Goal: Task Accomplishment & Management: Complete application form

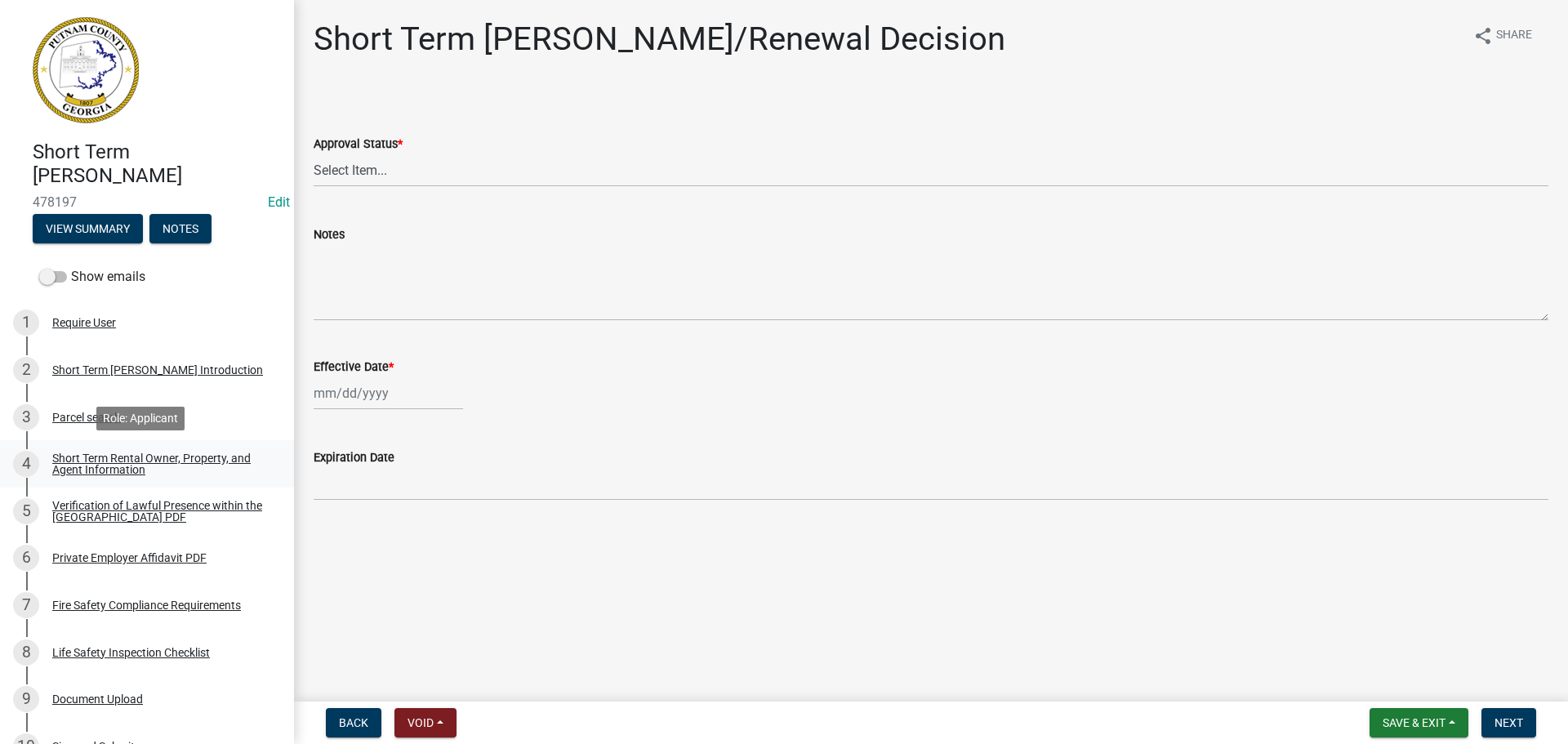
click at [131, 458] on div "Short Term Rental Owner, Property, and Agent Information" at bounding box center [160, 463] width 216 height 23
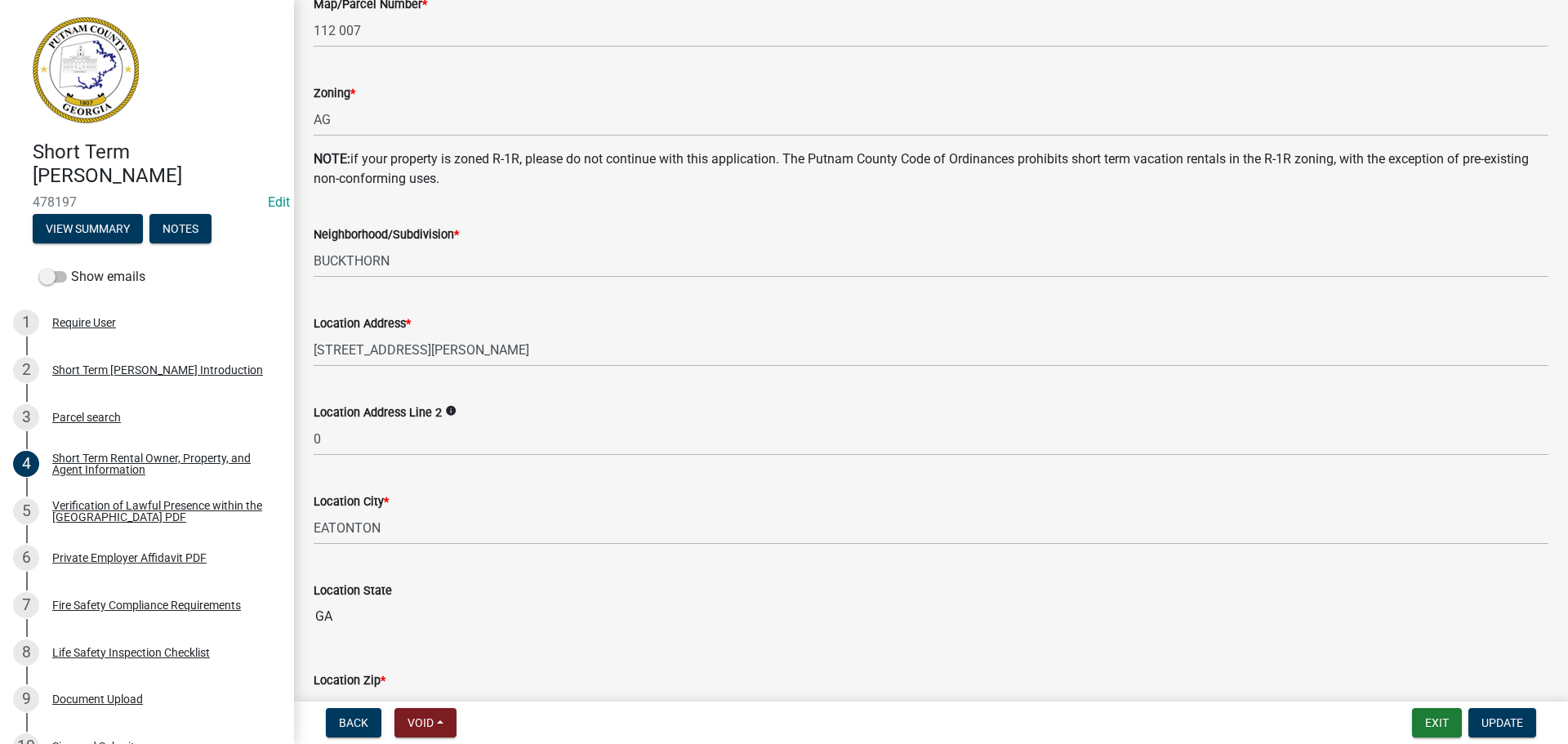
scroll to position [898, 0]
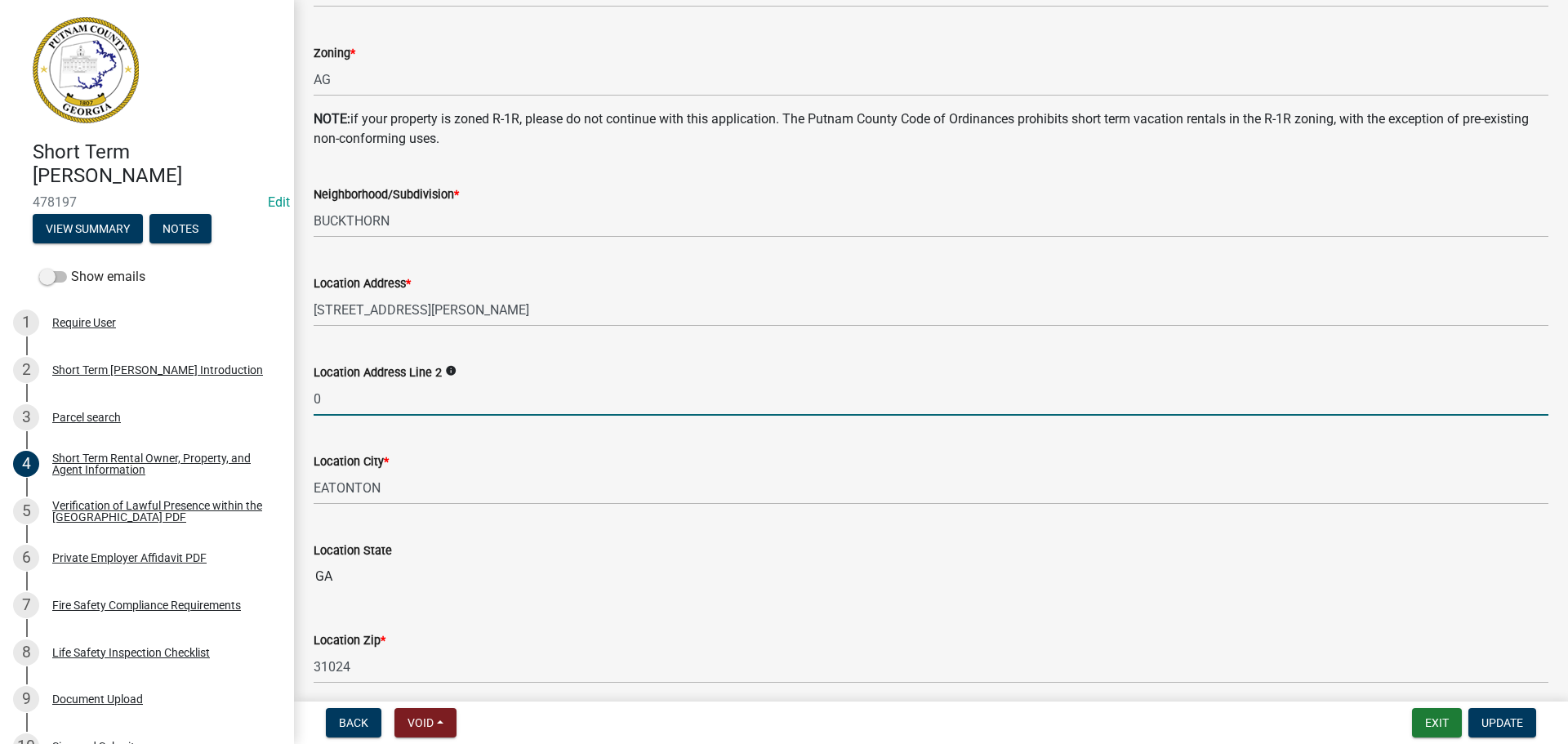
click at [340, 398] on input "0" at bounding box center [930, 399] width 1235 height 33
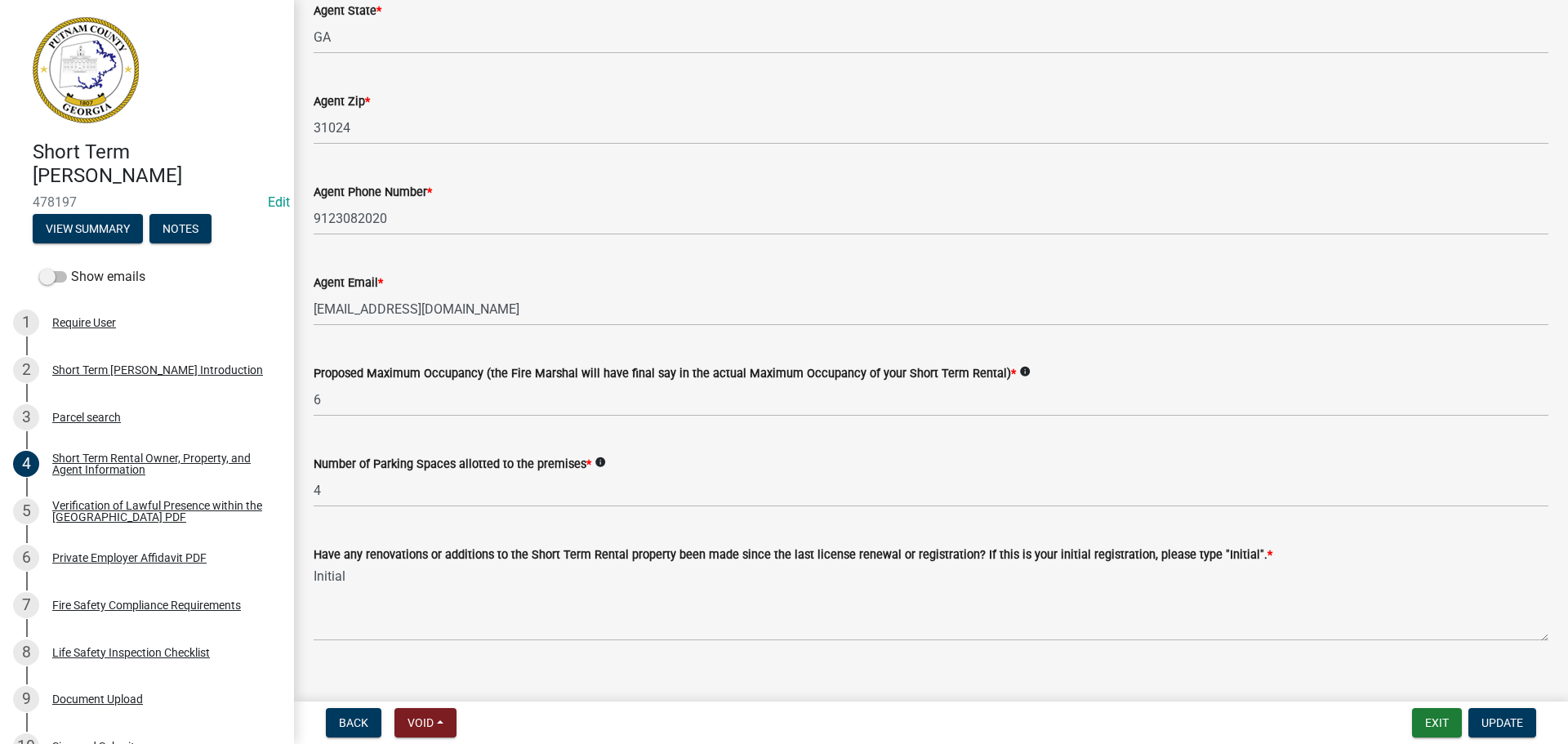
scroll to position [2500, 0]
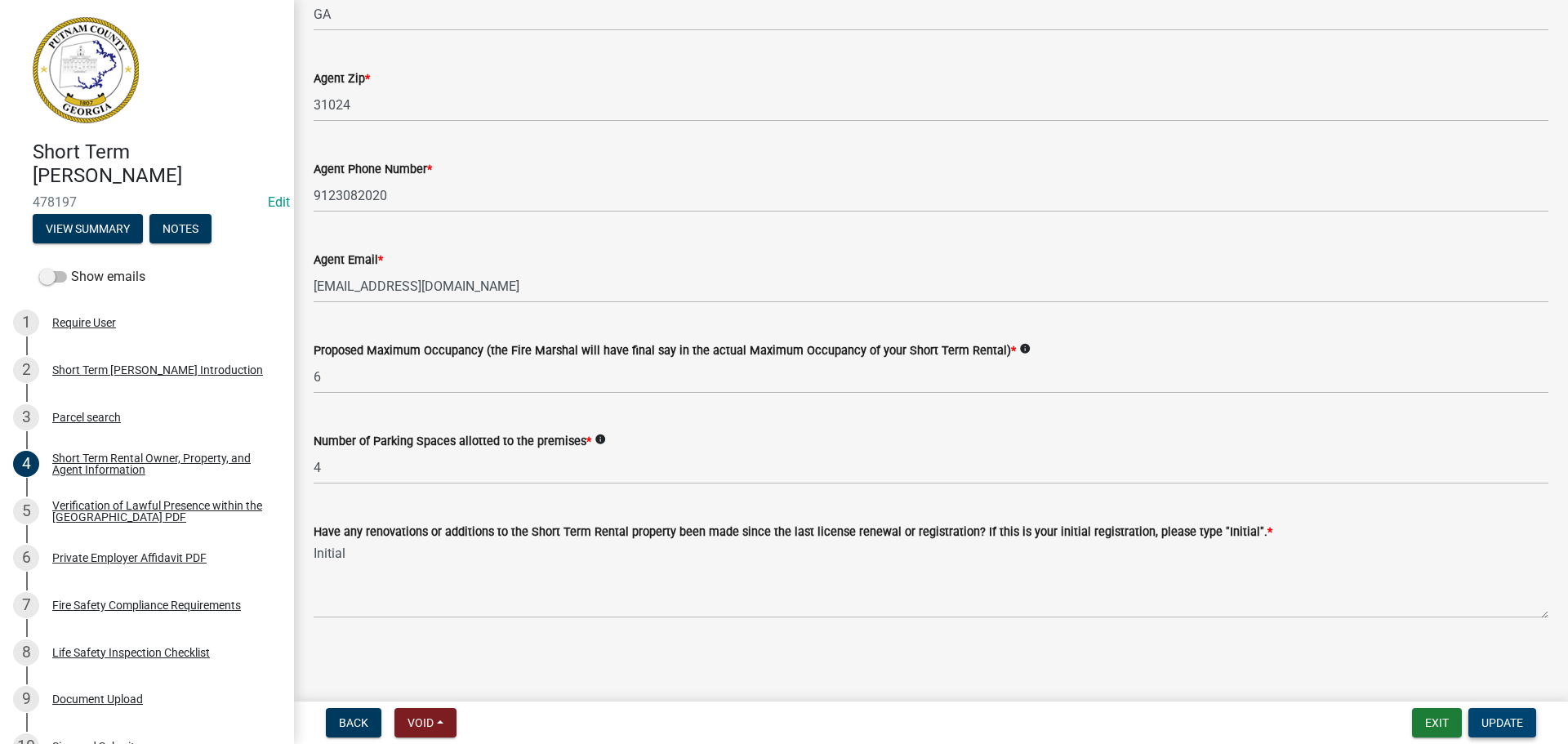
click at [1509, 717] on span "Update" at bounding box center [1502, 723] width 41 height 13
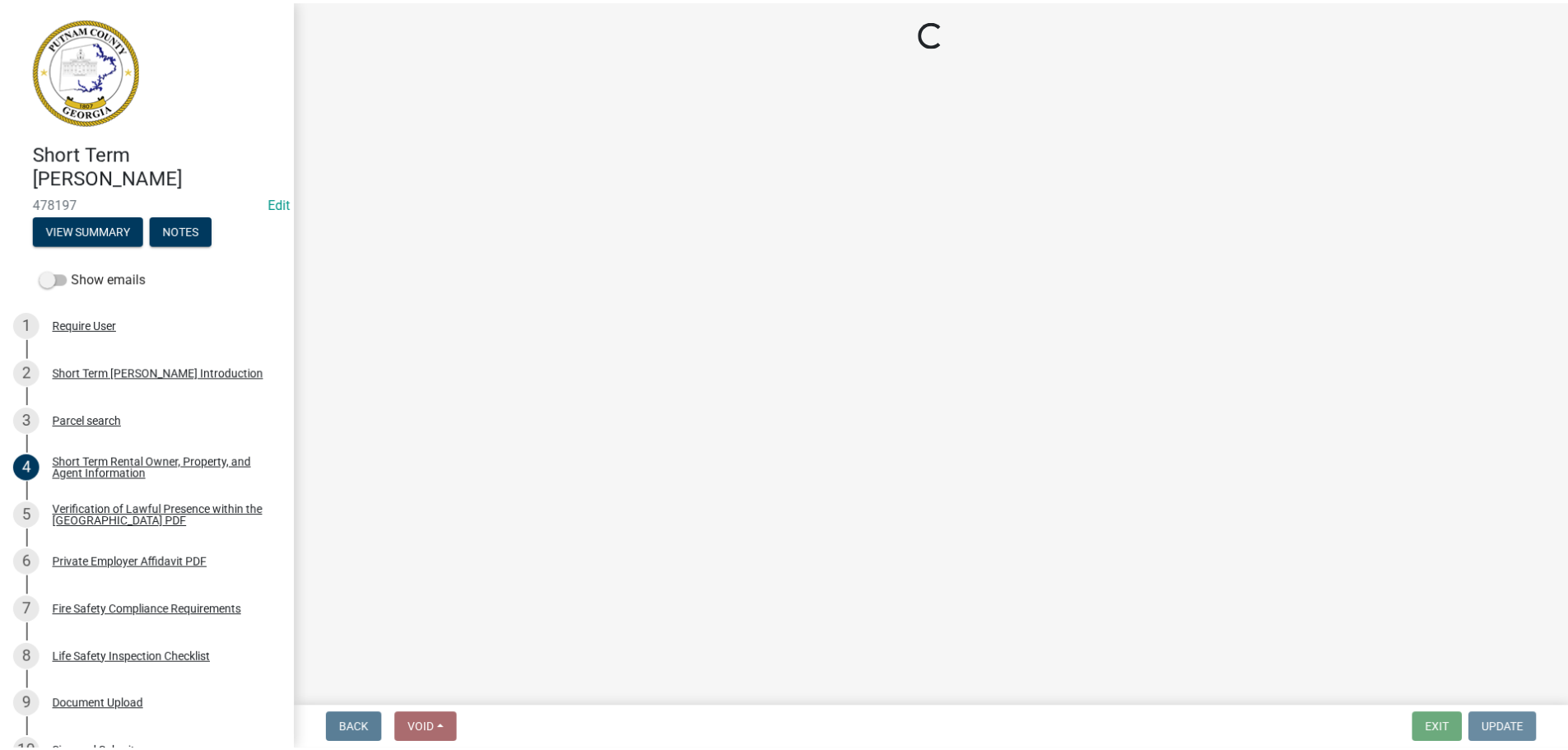
scroll to position [0, 0]
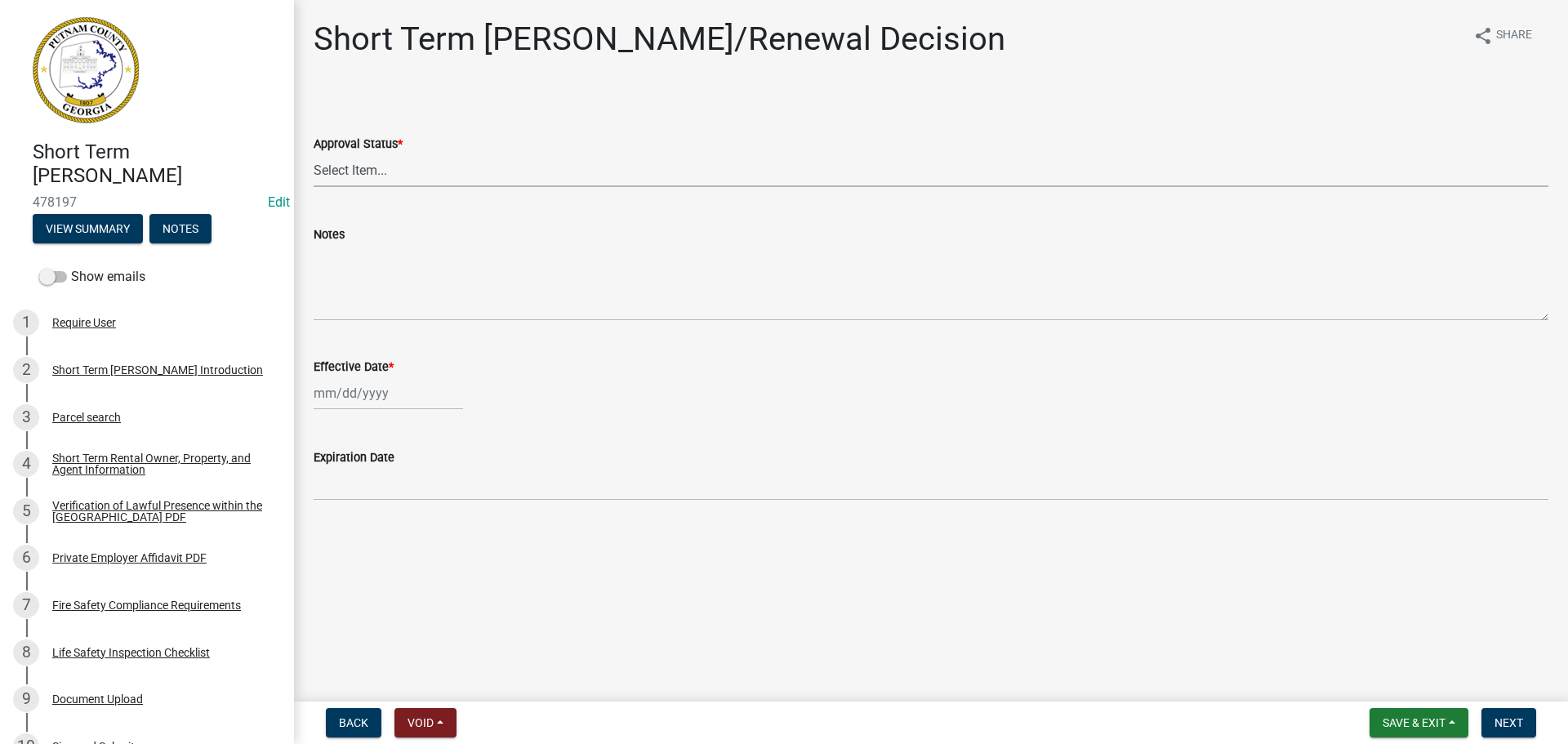
click at [381, 169] on select "Select Item... Approved Denied" at bounding box center [930, 170] width 1235 height 33
click at [313, 154] on select "Select Item... Approved Denied" at bounding box center [930, 170] width 1235 height 33
select select "4b86b809-39dd-4c68-9f3d-fdb3e7050482"
select select "10"
select select "2025"
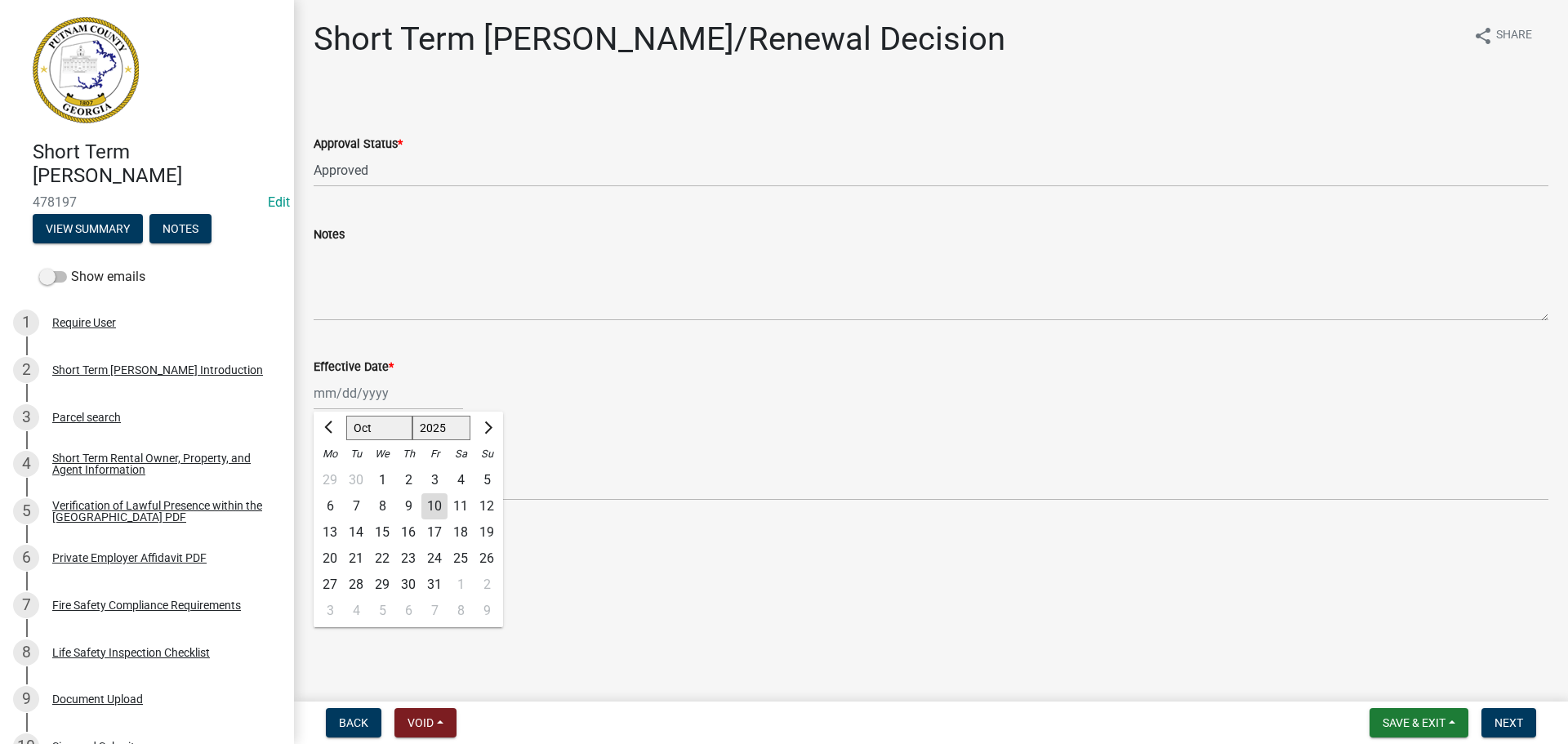
click at [335, 390] on div "[PERSON_NAME] Feb Mar Apr [PERSON_NAME][DATE] Oct Nov [DATE] 1526 1527 1528 152…" at bounding box center [388, 393] width 149 height 33
click at [431, 507] on div "10" at bounding box center [434, 506] width 26 height 26
type input "[DATE]"
click at [1515, 718] on span "Next" at bounding box center [1508, 723] width 29 height 13
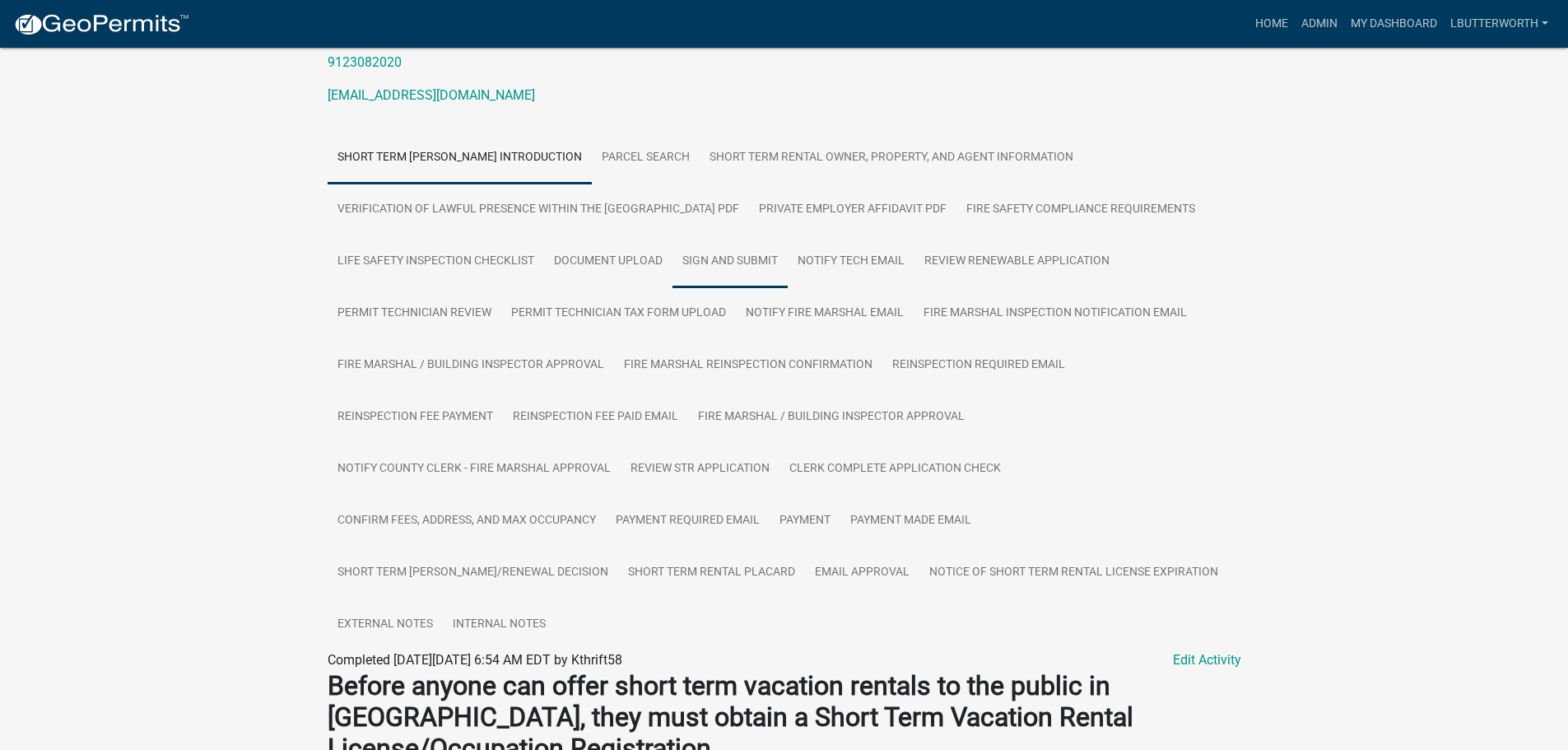
scroll to position [247, 0]
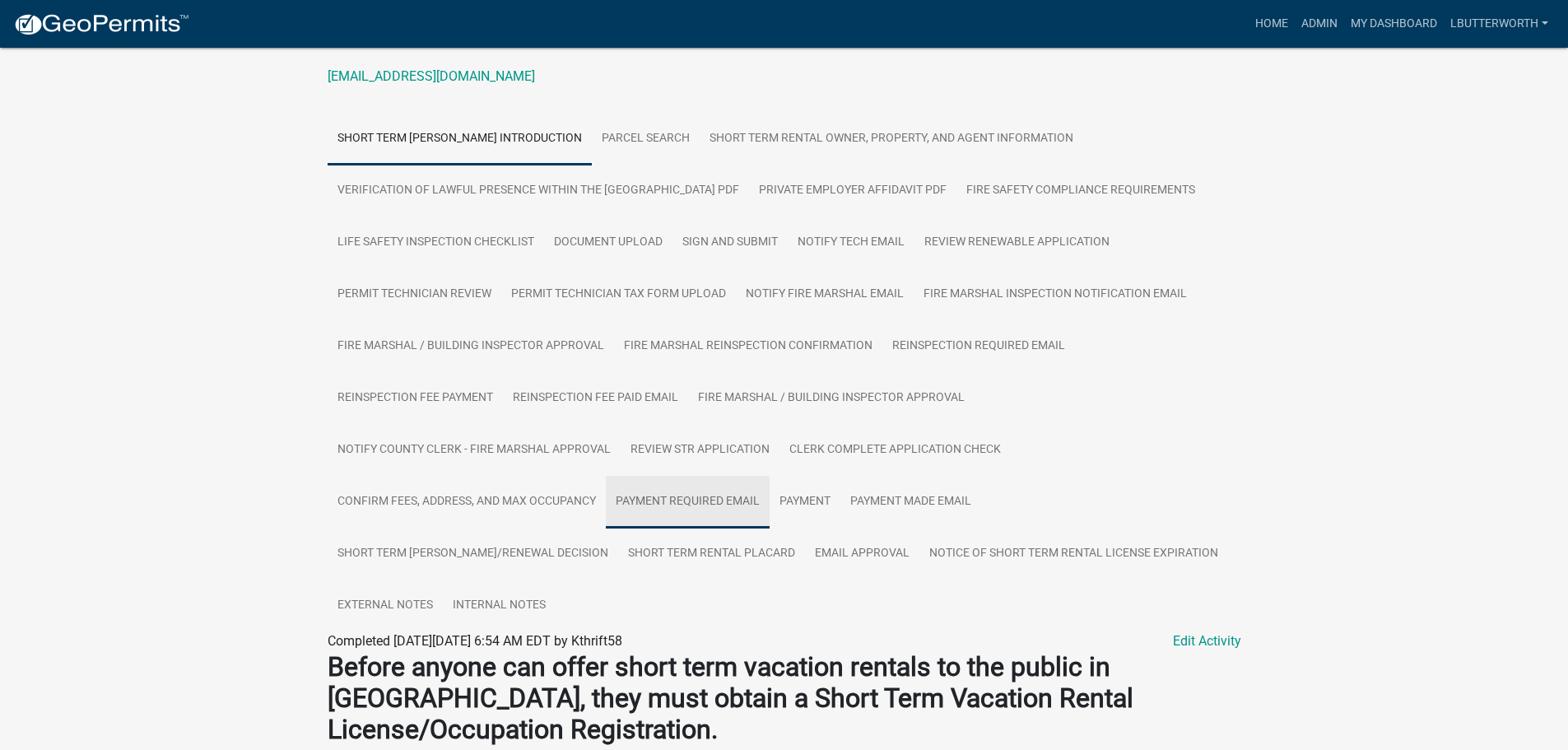
click at [697, 498] on link "Payment Required Email" at bounding box center [688, 501] width 163 height 53
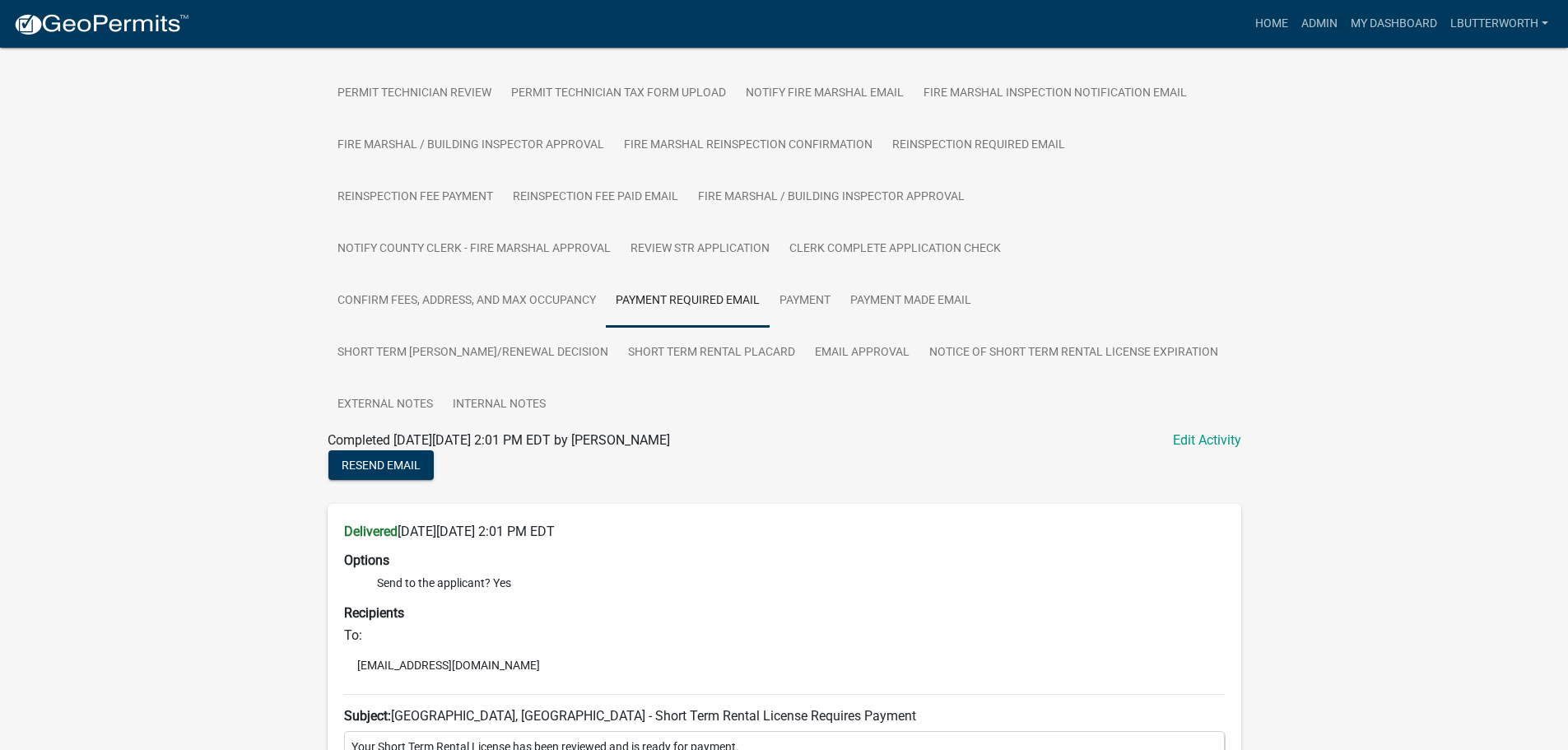
scroll to position [330, 0]
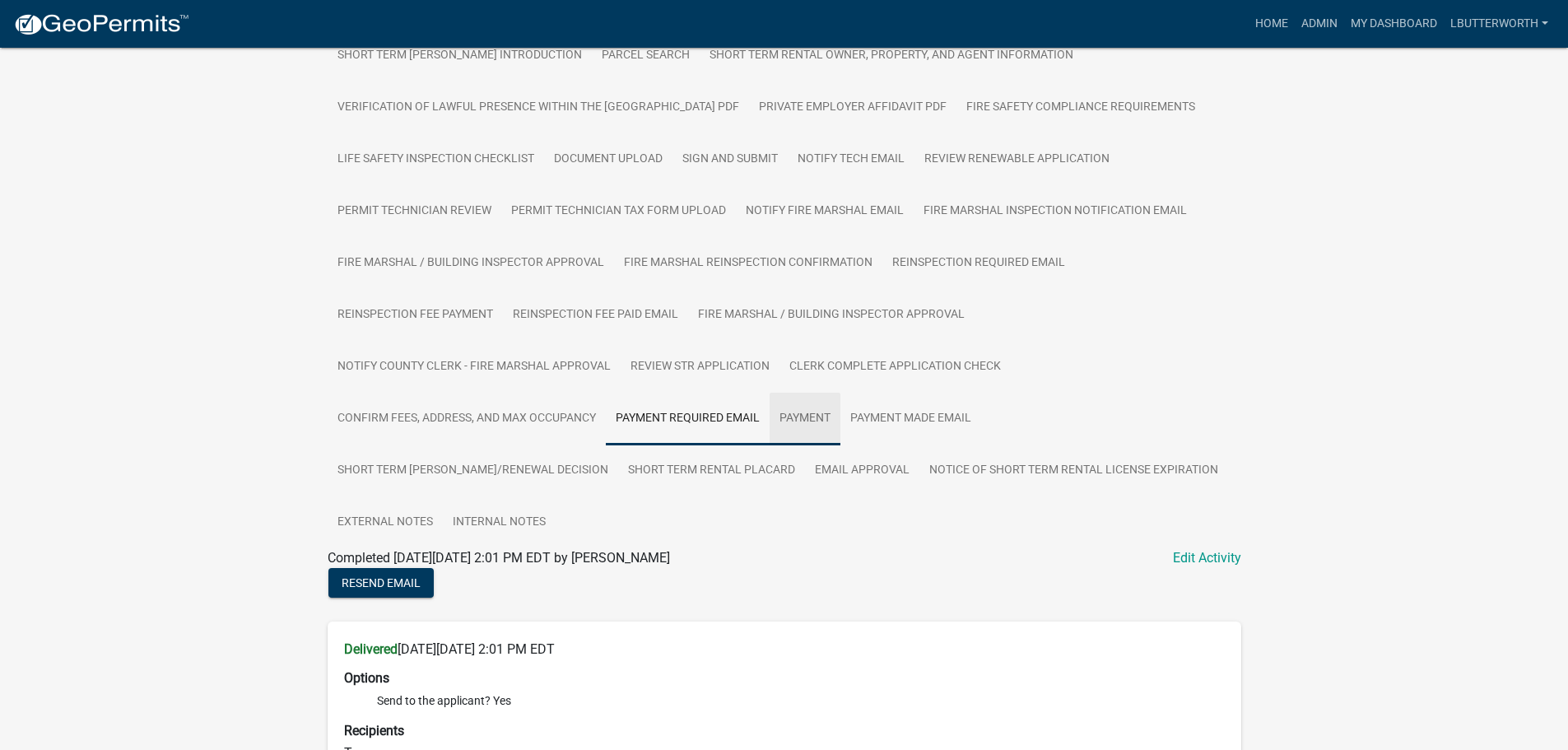
click at [811, 415] on link "Payment" at bounding box center [805, 419] width 71 height 53
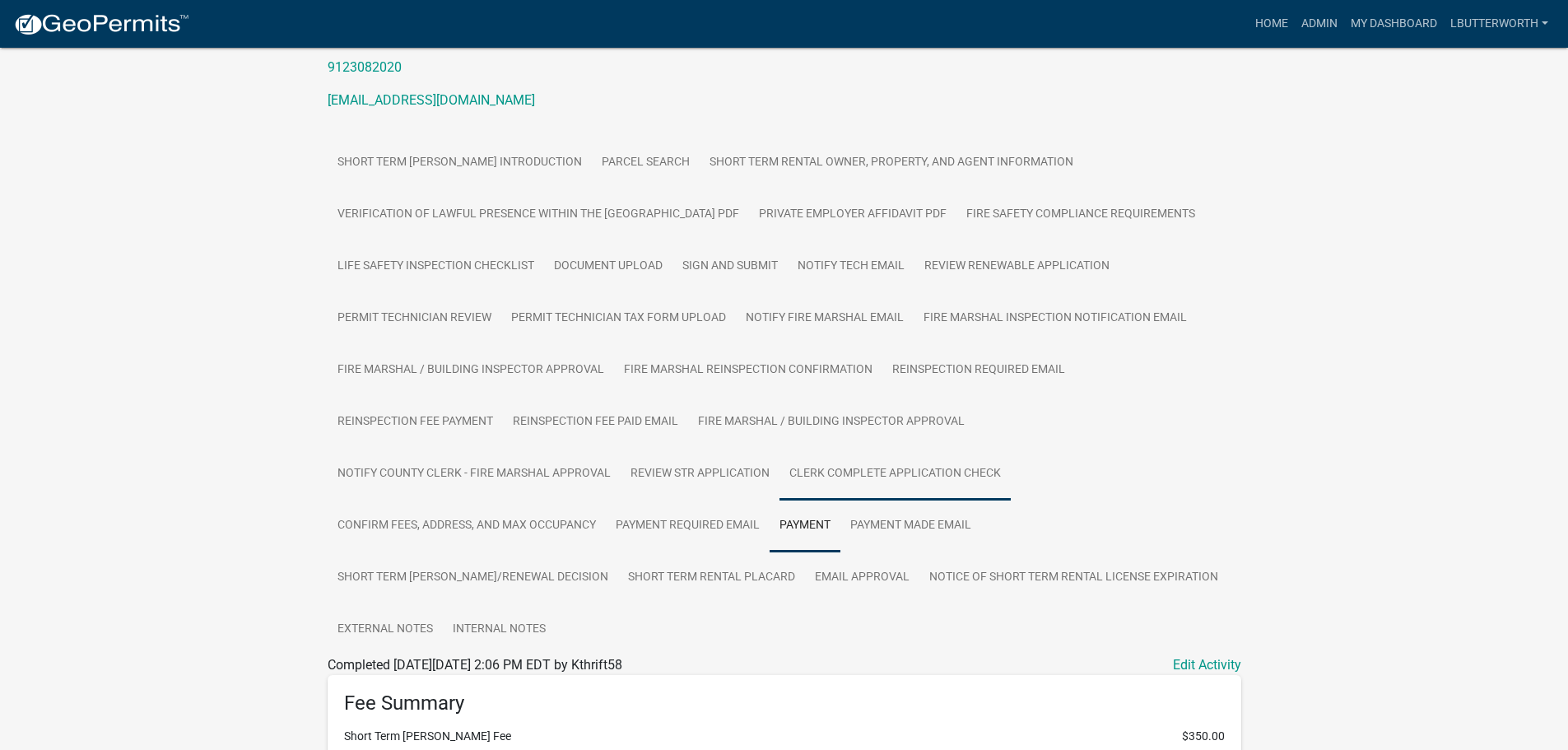
scroll to position [0, 0]
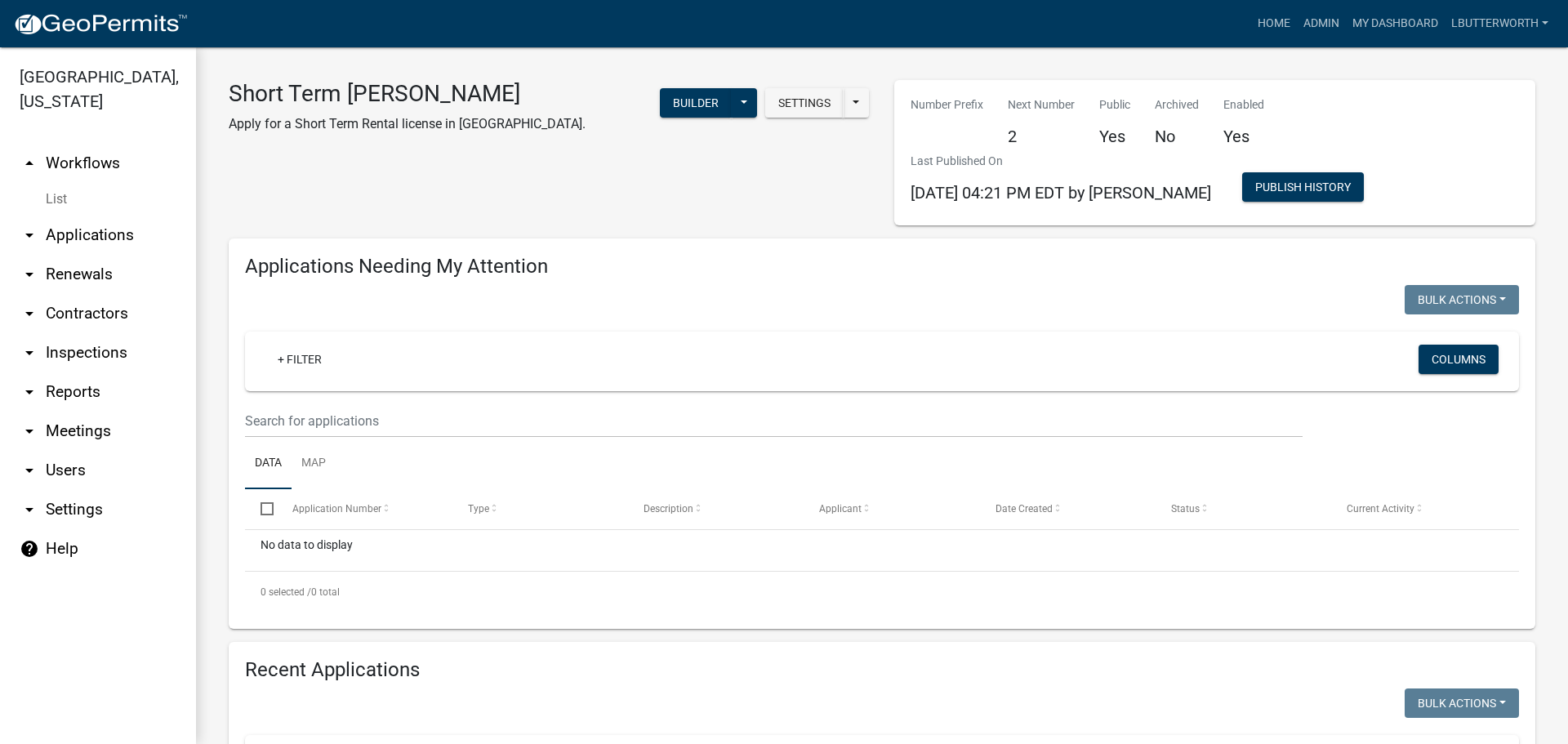
select select "3: 100"
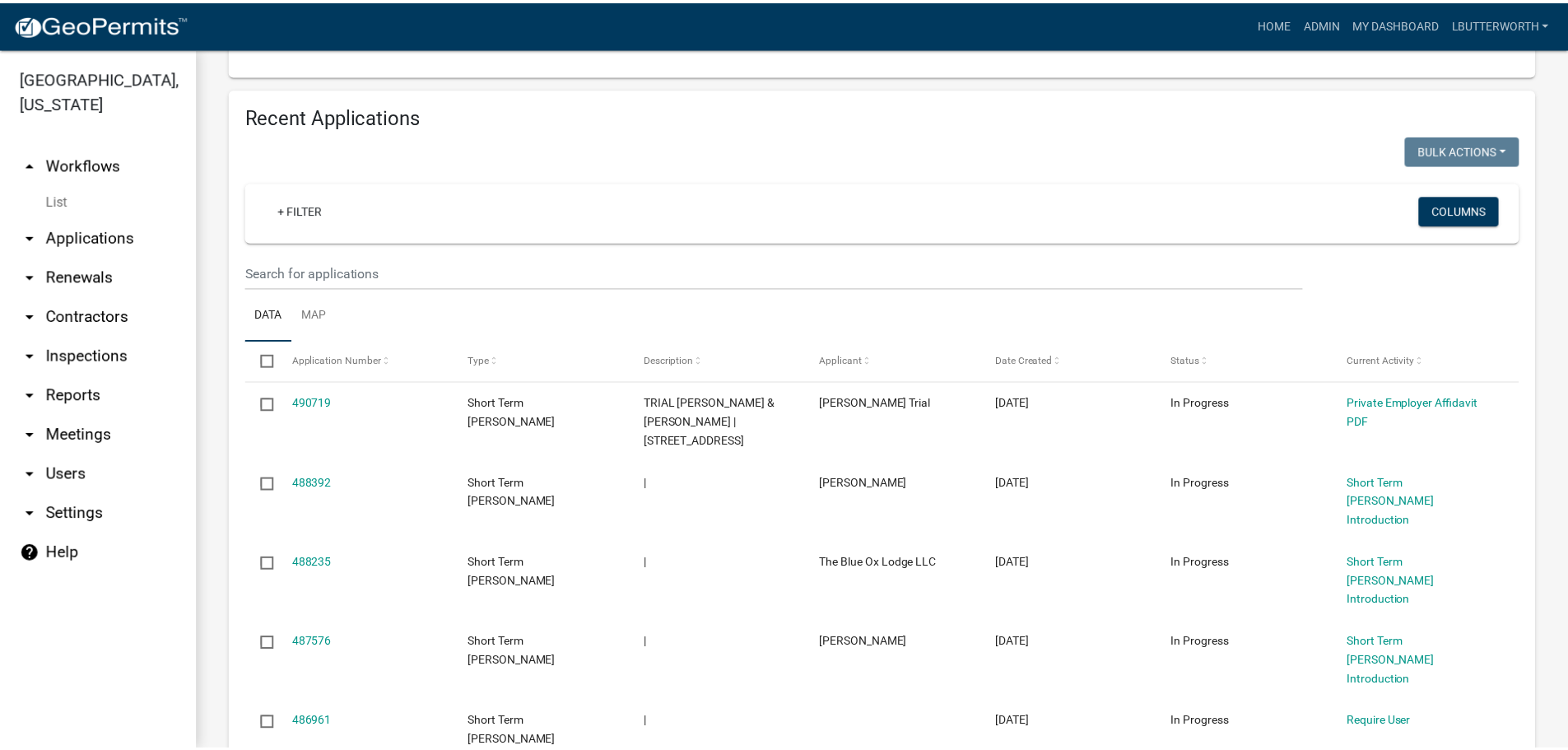
scroll to position [576, 0]
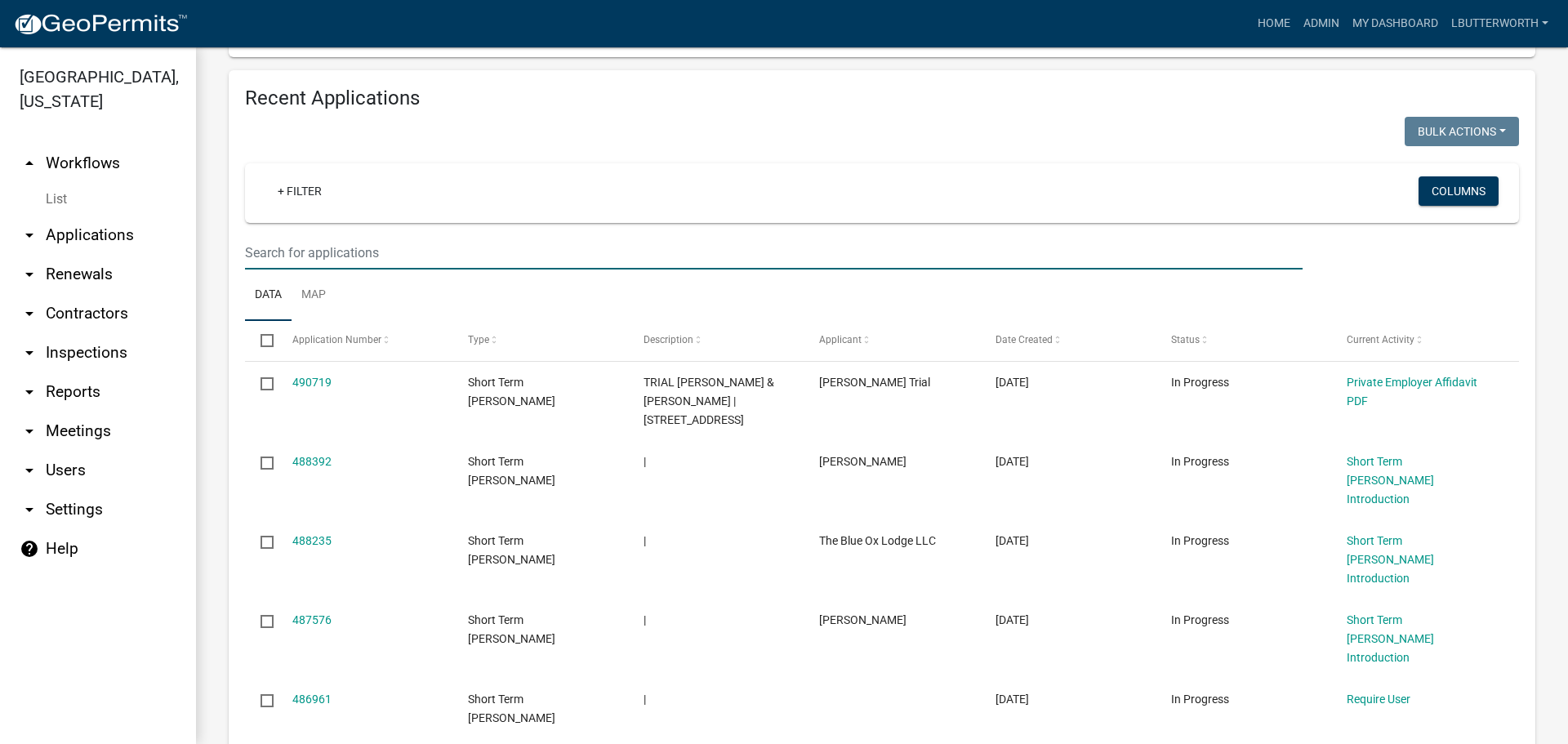
click at [336, 255] on input "text" at bounding box center [774, 252] width 1058 height 33
type input "sinclair"
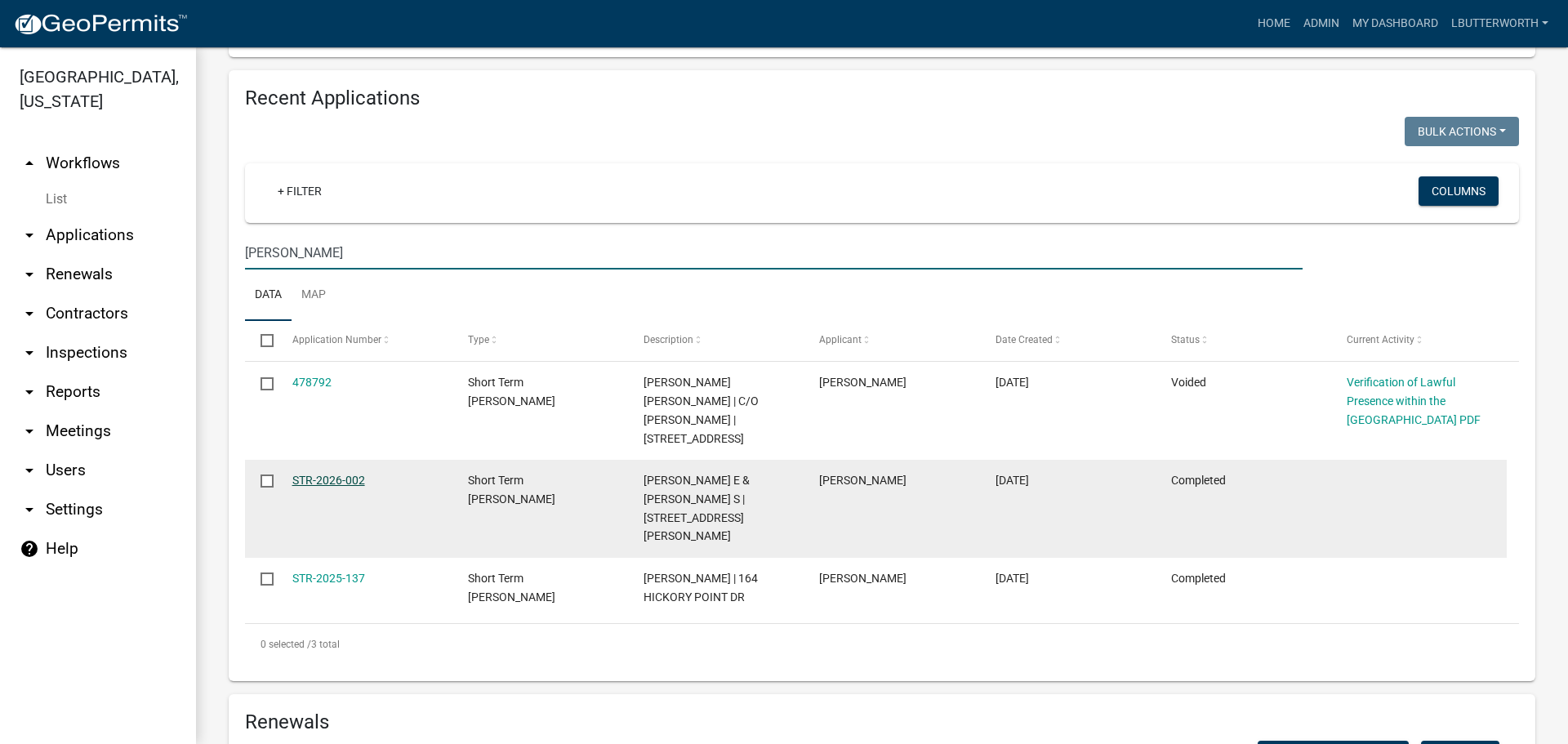
click at [345, 482] on link "STR-2026-002" at bounding box center [328, 480] width 73 height 13
